Goal: Check status: Check status

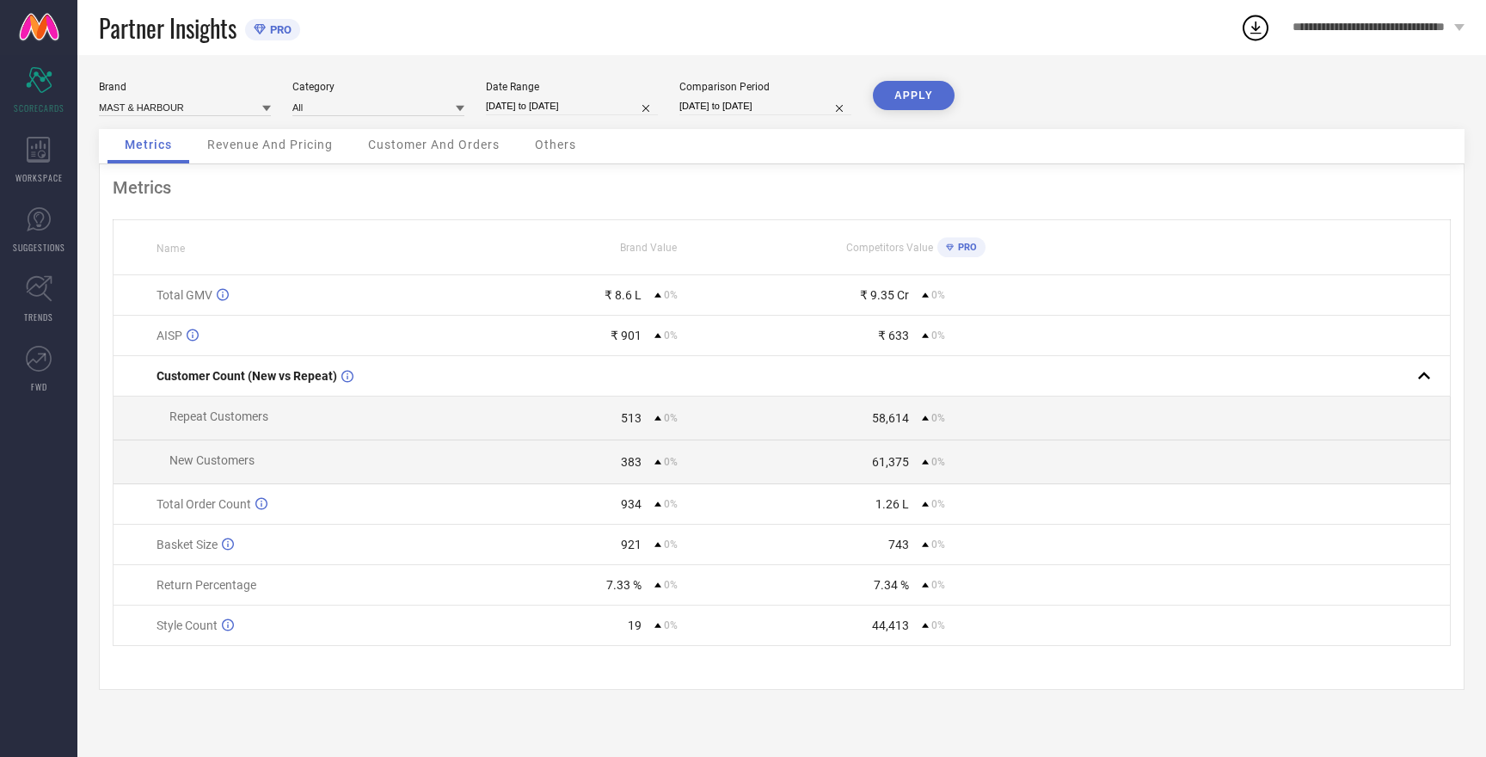
select select "7"
select select "2025"
select select "8"
select select "2025"
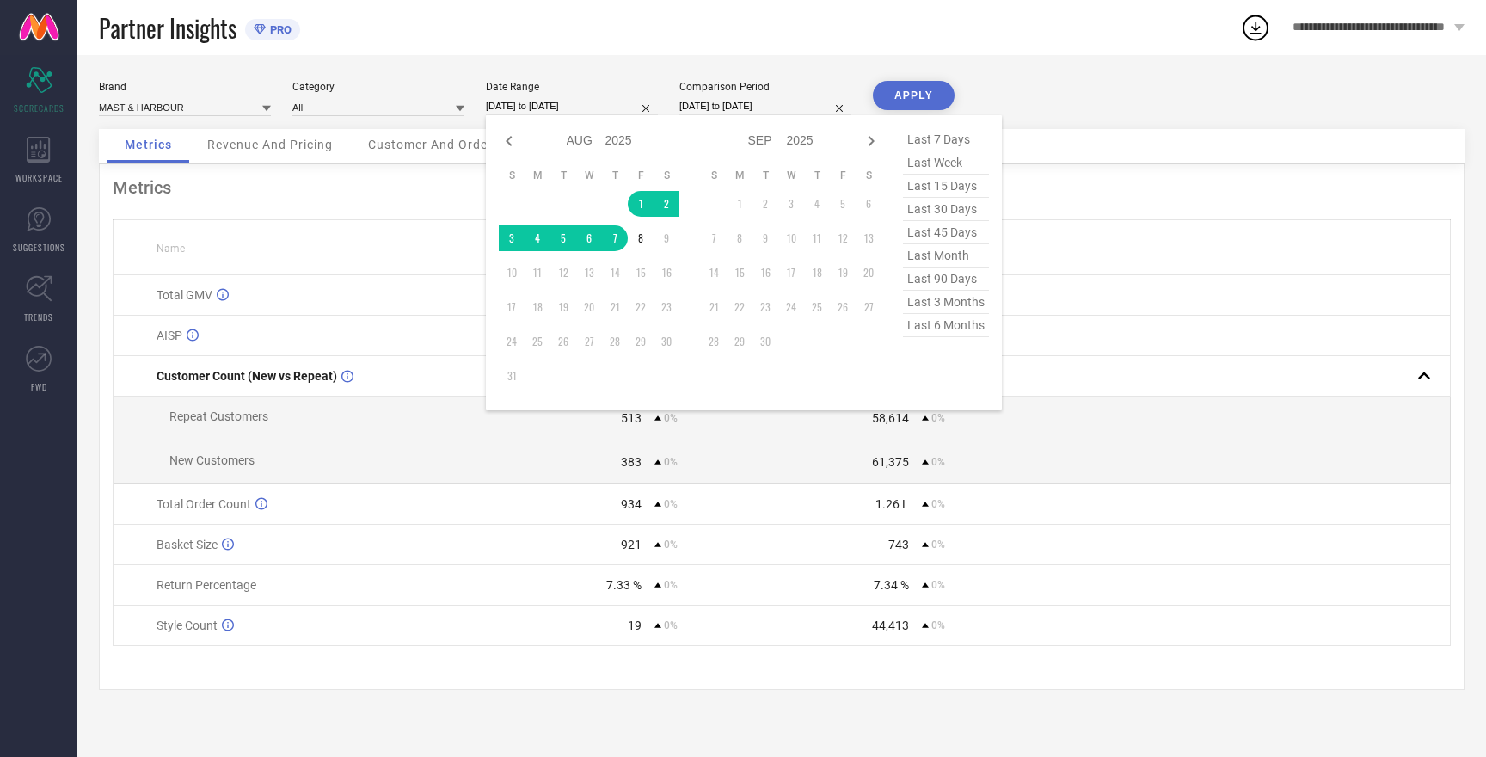
click at [556, 106] on input "[DATE] to [DATE]" at bounding box center [572, 106] width 172 height 18
click at [642, 237] on td "8" at bounding box center [641, 238] width 26 height 26
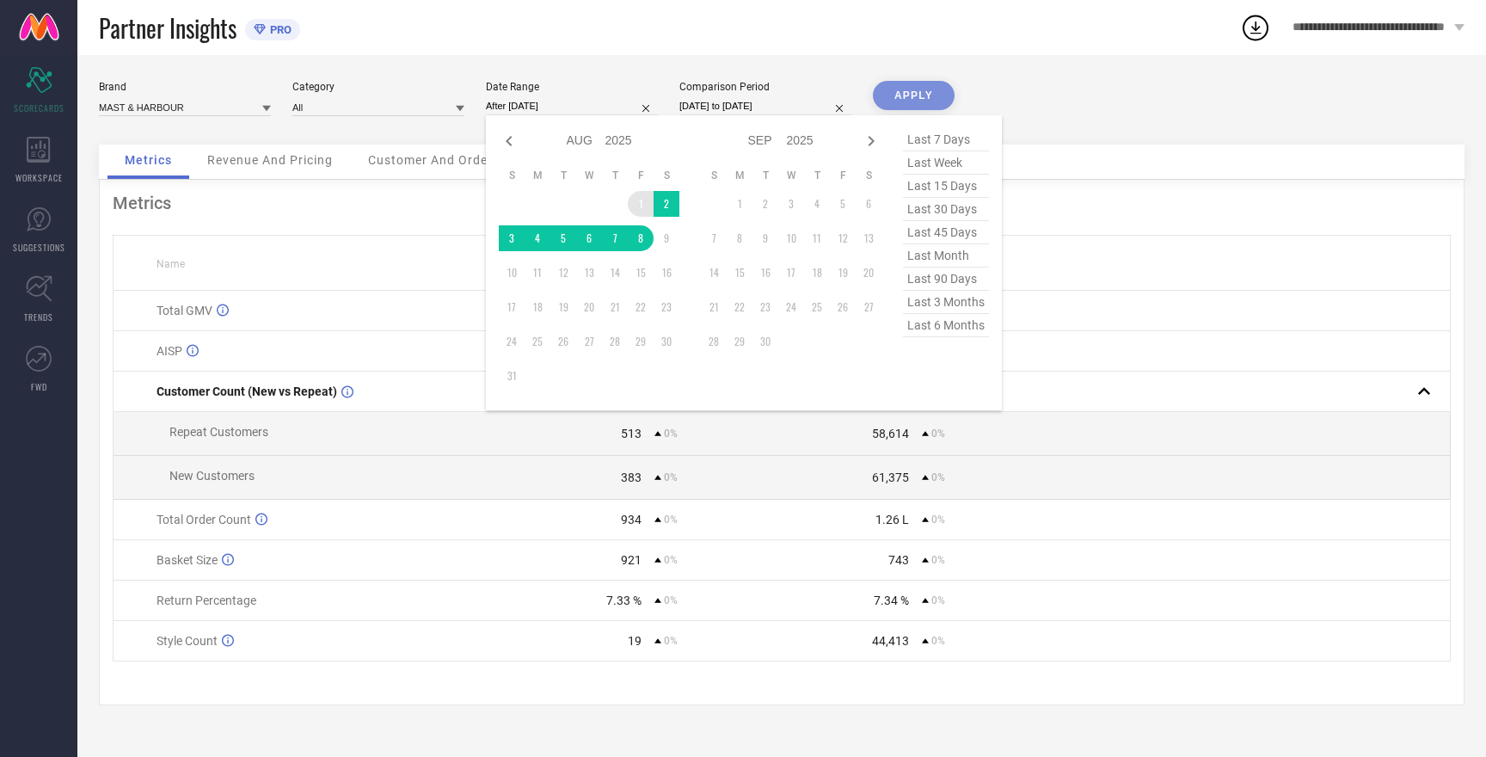
type input "[DATE] to [DATE]"
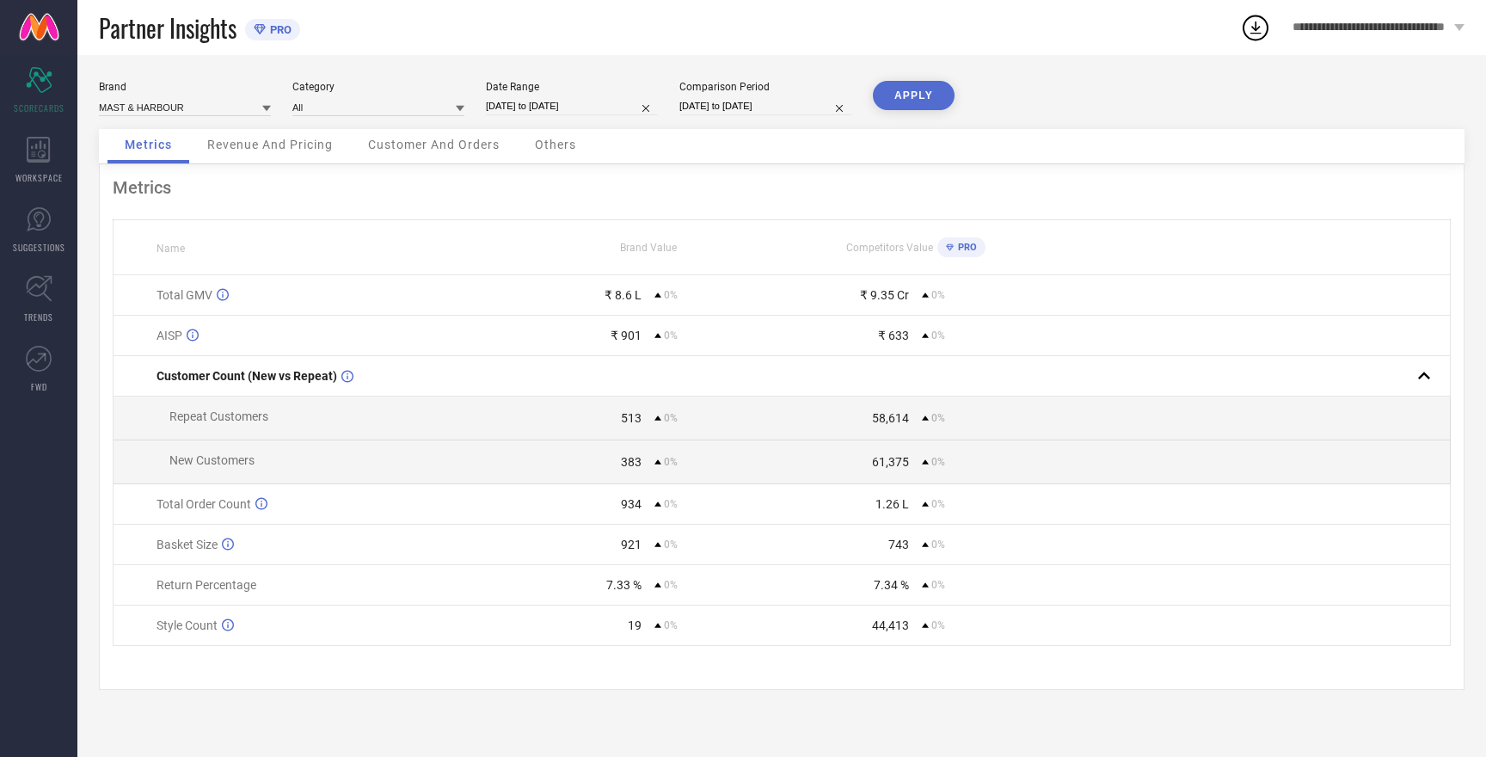
select select "7"
select select "2025"
select select "8"
select select "2025"
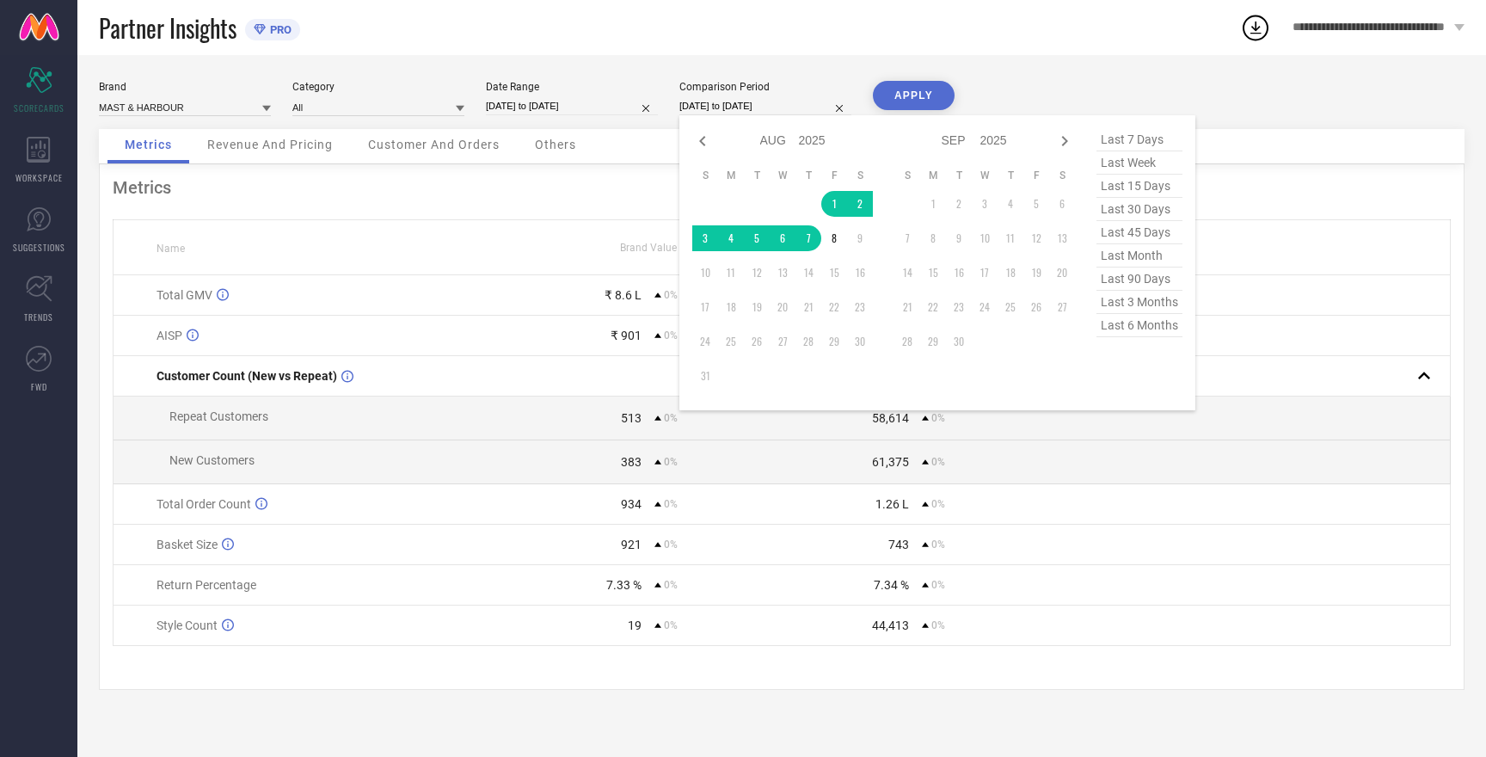
click at [724, 103] on input "[DATE] to [DATE]" at bounding box center [765, 106] width 172 height 18
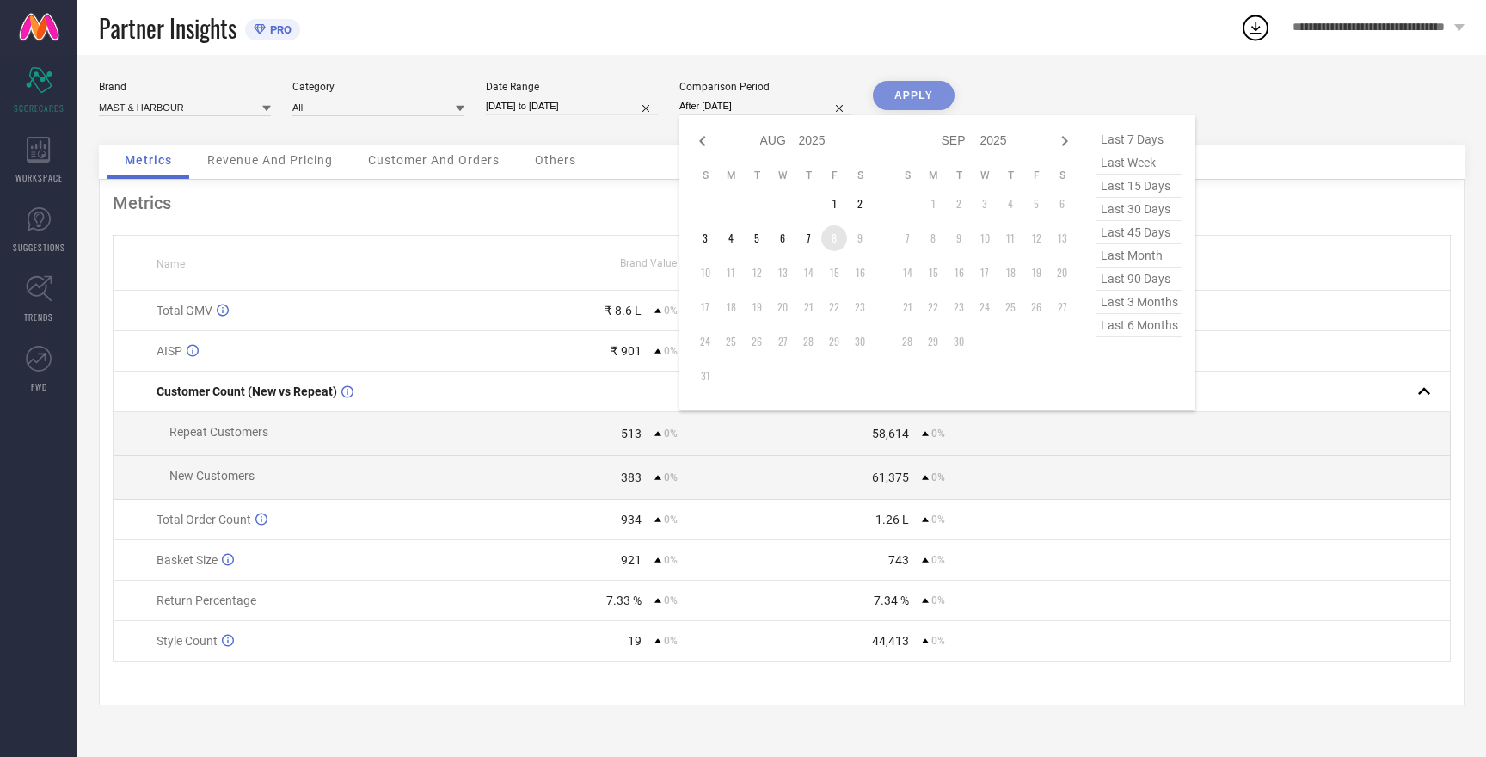
click at [837, 245] on td "8" at bounding box center [834, 238] width 26 height 26
type input "[DATE] to [DATE]"
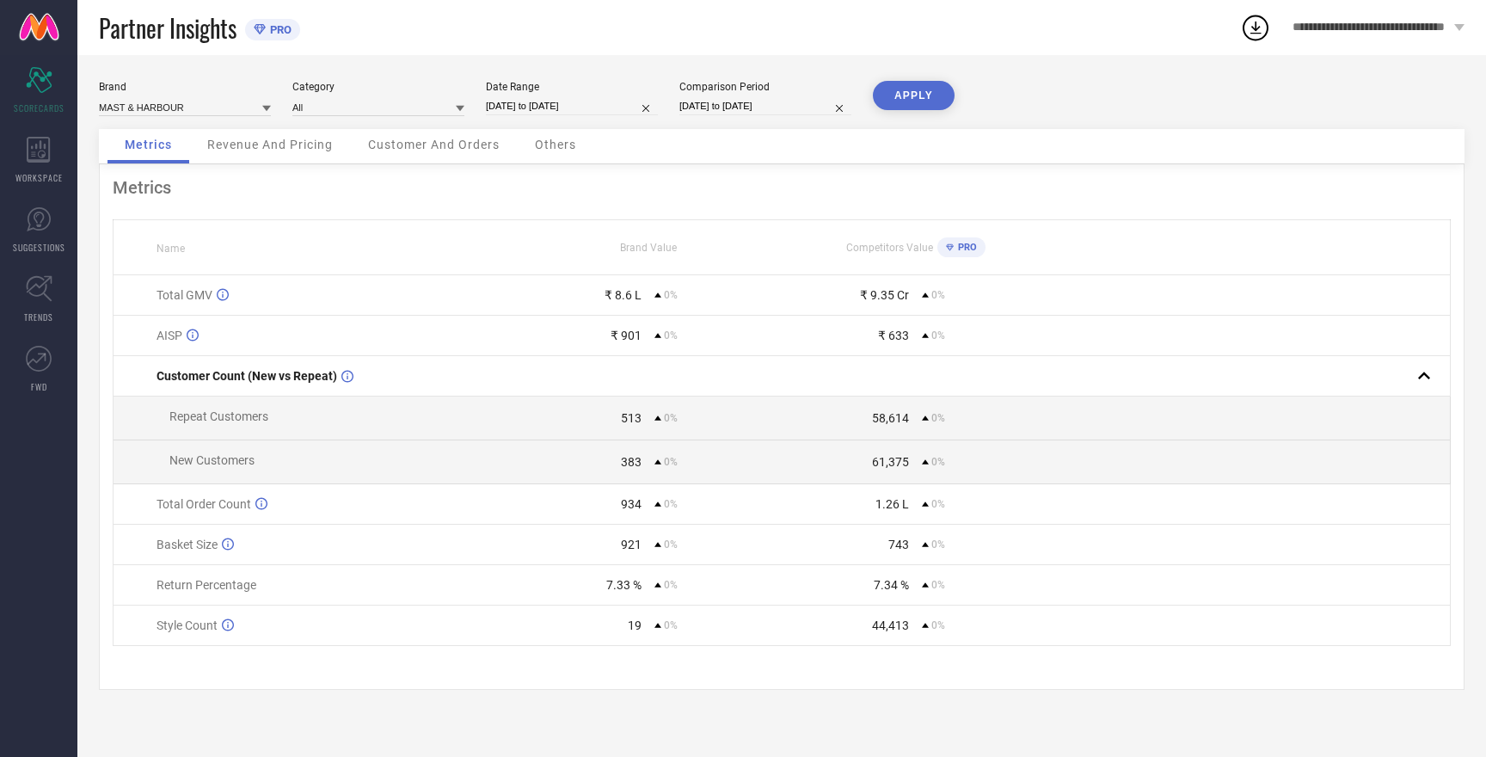
click at [904, 101] on button "APPLY" at bounding box center [914, 95] width 82 height 29
click at [915, 98] on button "APPLY" at bounding box center [914, 95] width 82 height 29
click at [181, 108] on input at bounding box center [185, 107] width 172 height 18
click at [181, 110] on input at bounding box center [185, 107] width 172 height 18
click at [181, 229] on span "W.T.F - WITNESSING TRUE FASHION" at bounding box center [184, 224] width 155 height 24
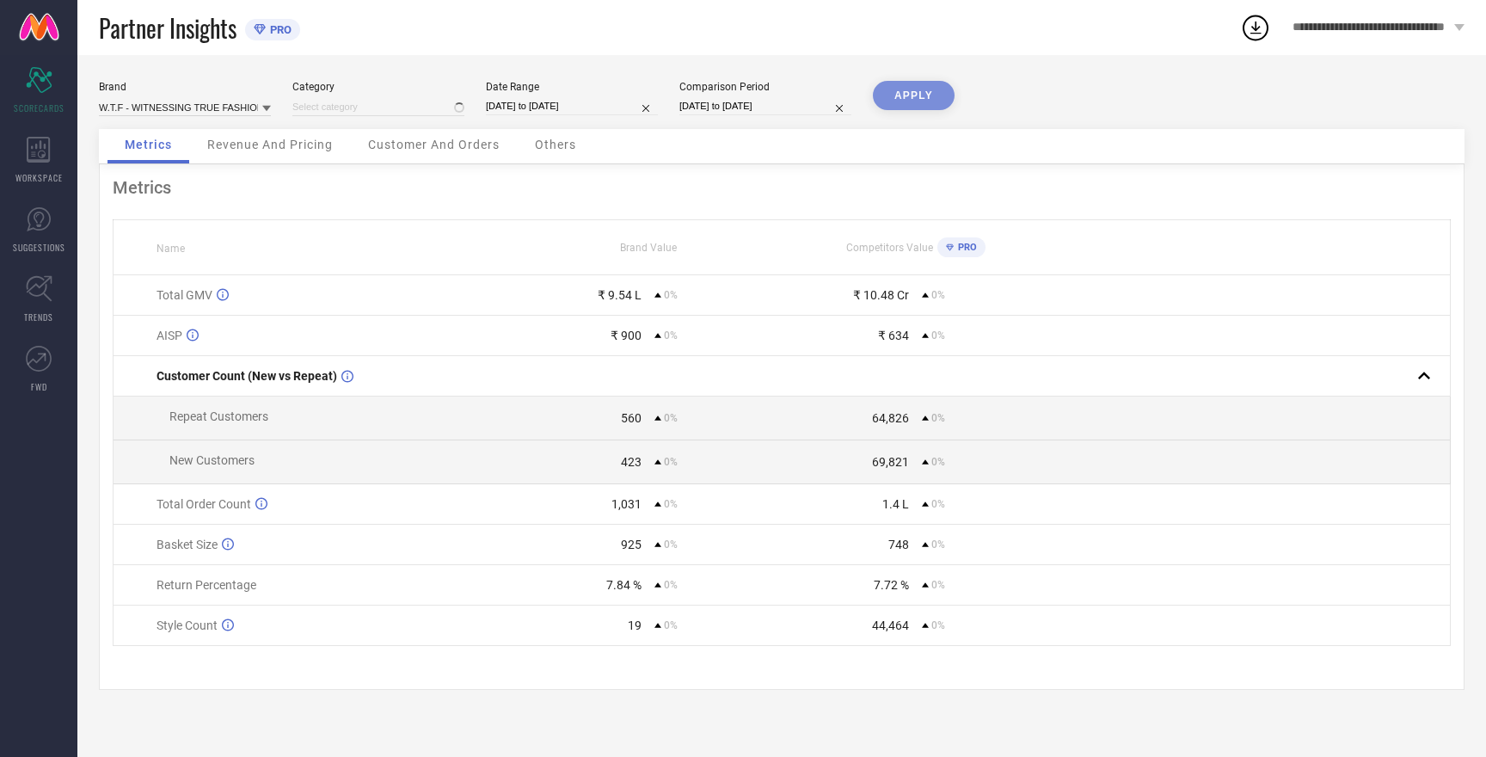
type input "All"
click at [924, 94] on button "APPLY" at bounding box center [914, 95] width 82 height 29
